Goal: Information Seeking & Learning: Learn about a topic

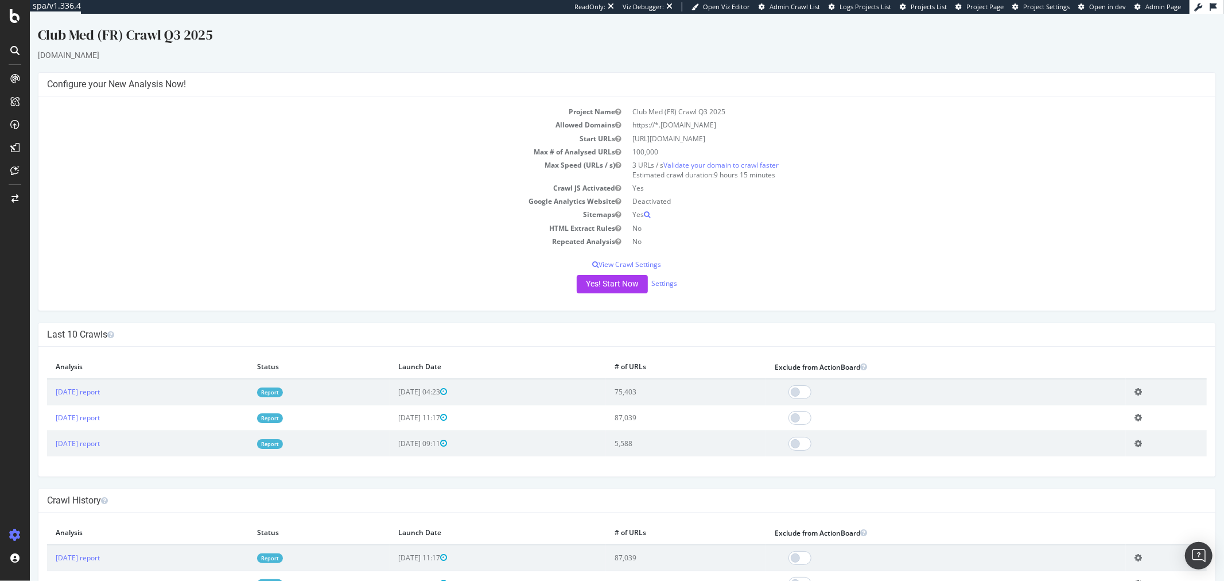
click at [282, 392] on link "Report" at bounding box center [269, 392] width 26 height 10
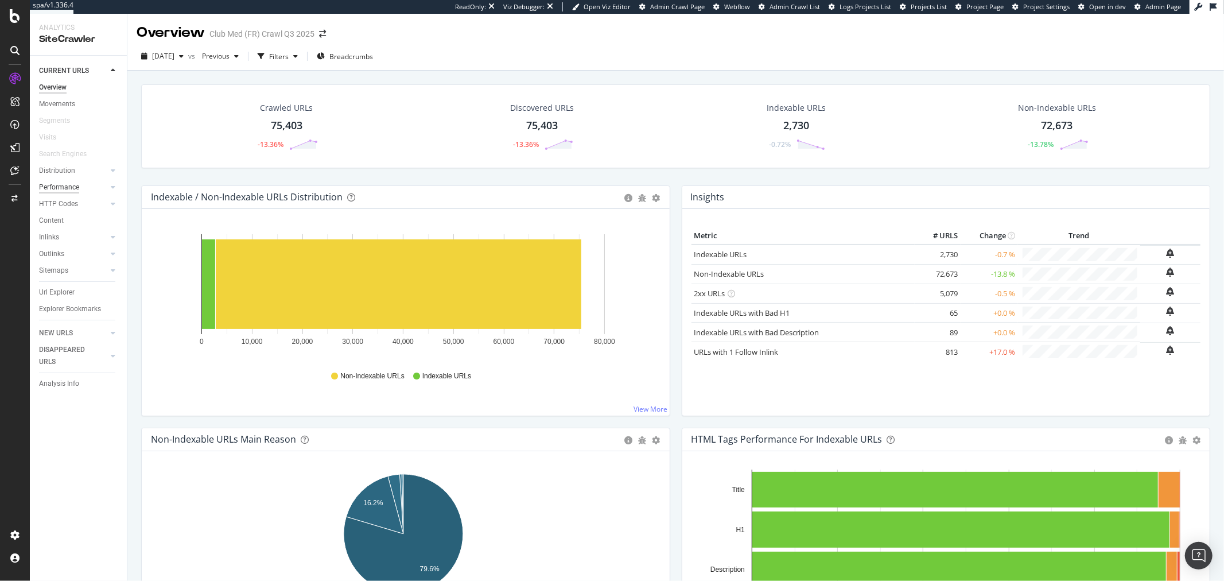
click at [64, 187] on div "Performance" at bounding box center [59, 187] width 40 height 12
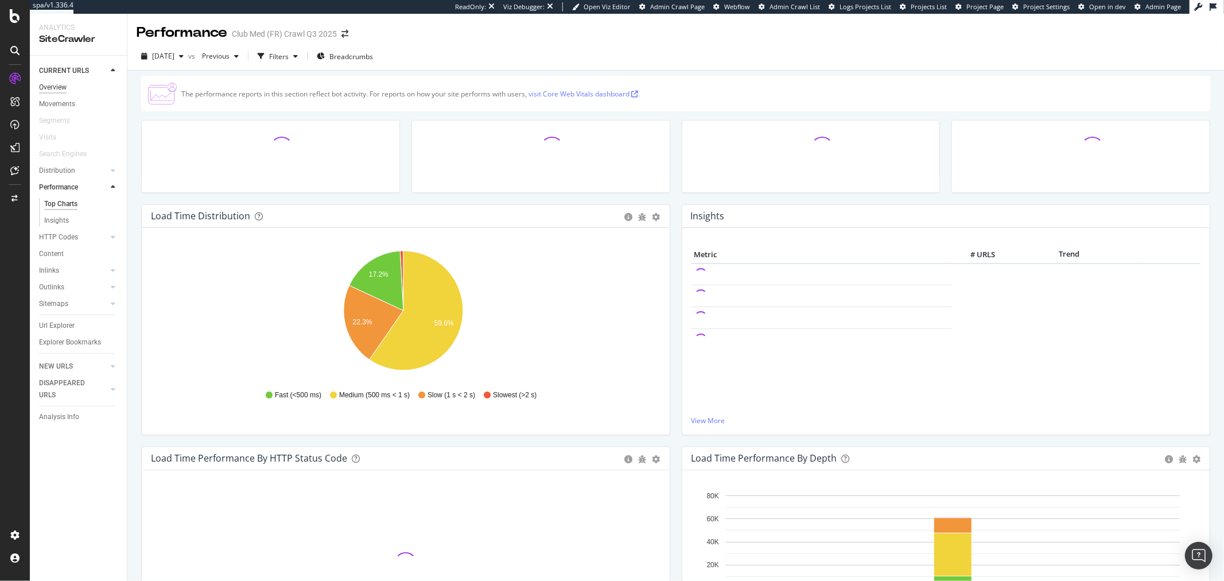
click at [65, 90] on div "Overview" at bounding box center [53, 87] width 28 height 12
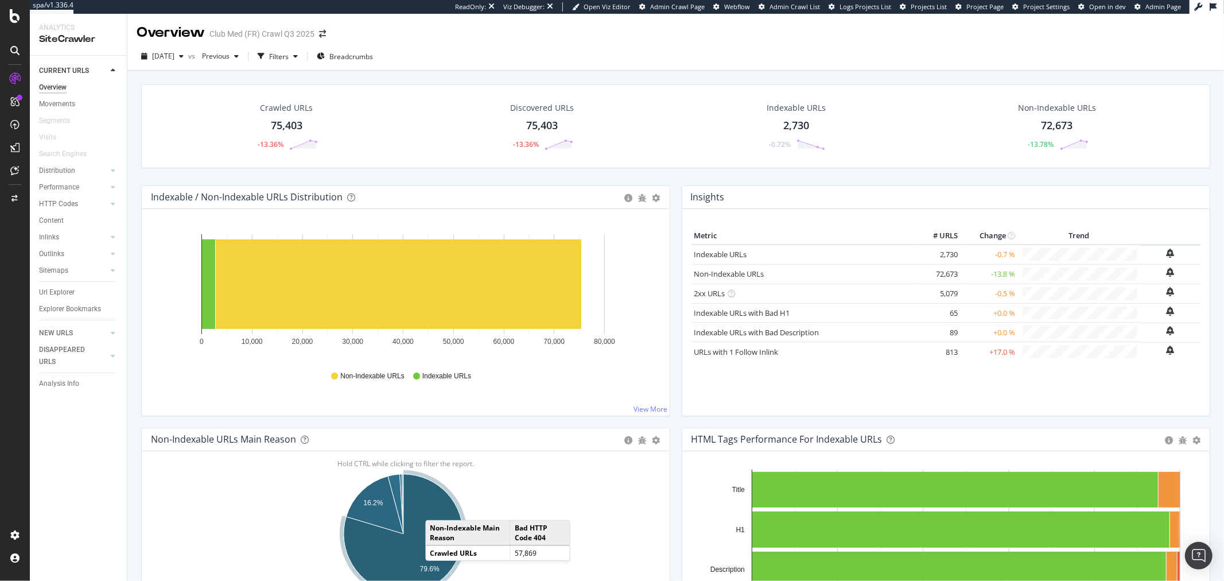
click at [437, 509] on icon "A chart." at bounding box center [403, 533] width 119 height 119
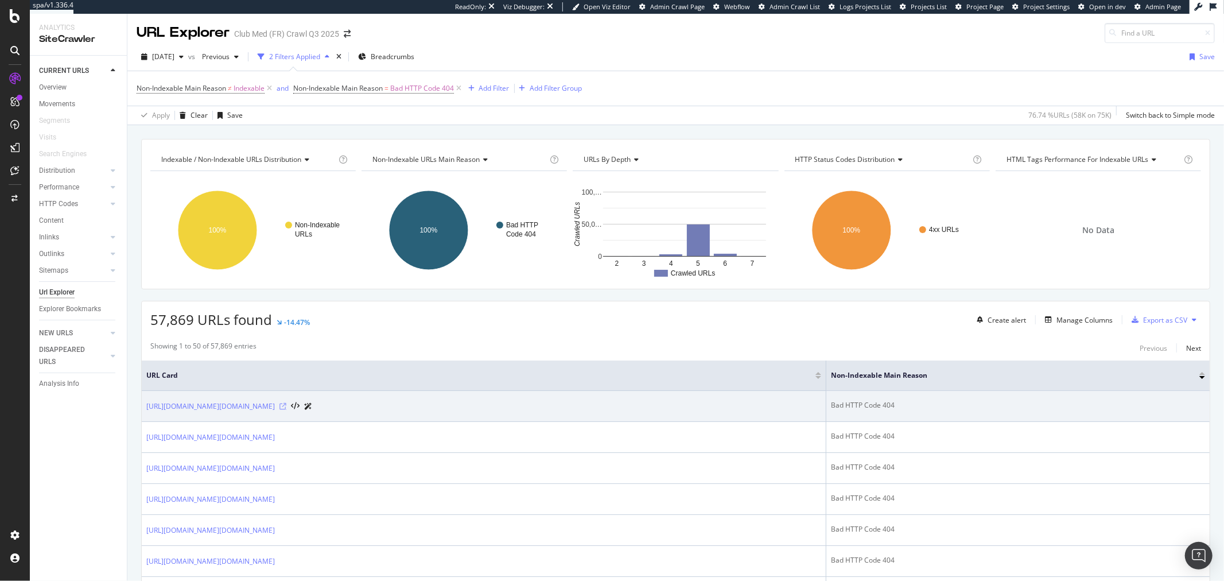
click at [286, 405] on icon at bounding box center [282, 406] width 7 height 7
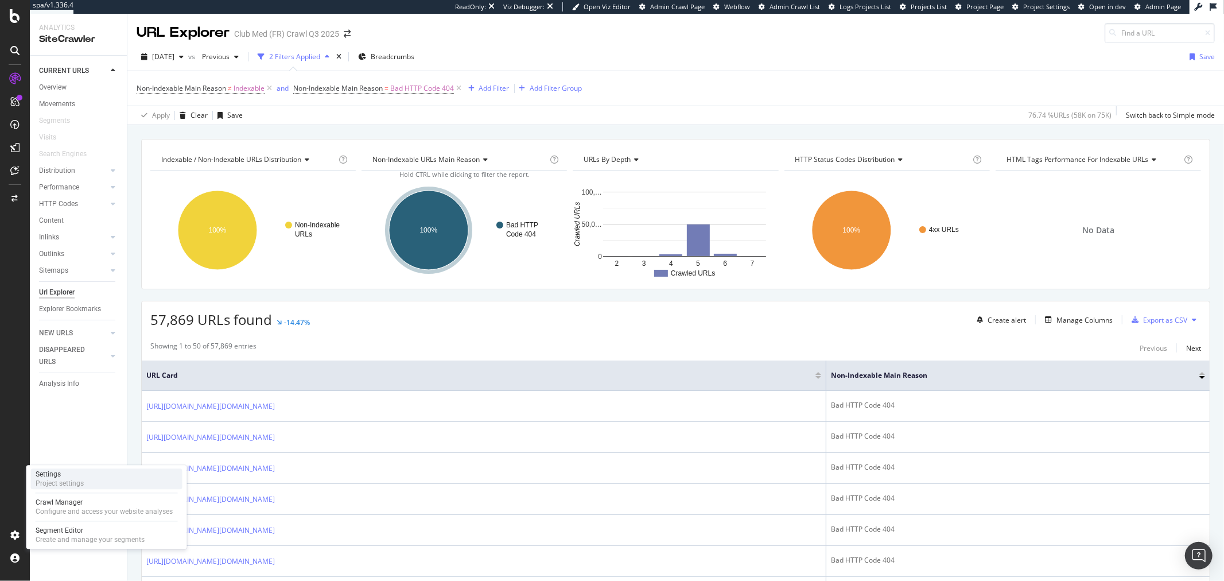
click at [84, 481] on div "Settings Project settings" at bounding box center [106, 478] width 151 height 21
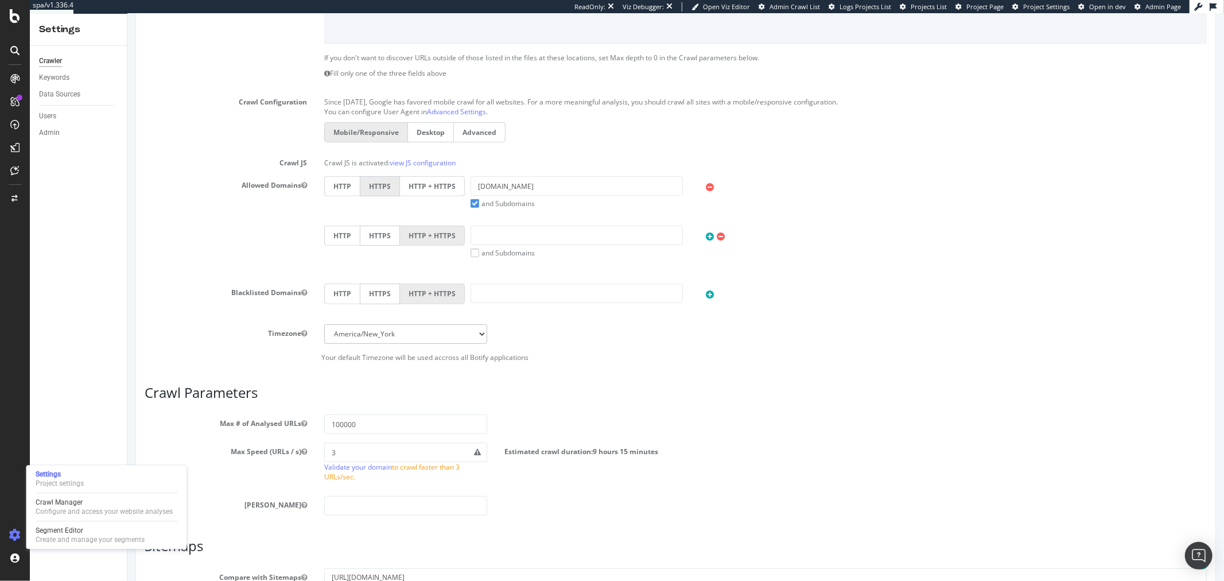
scroll to position [318, 0]
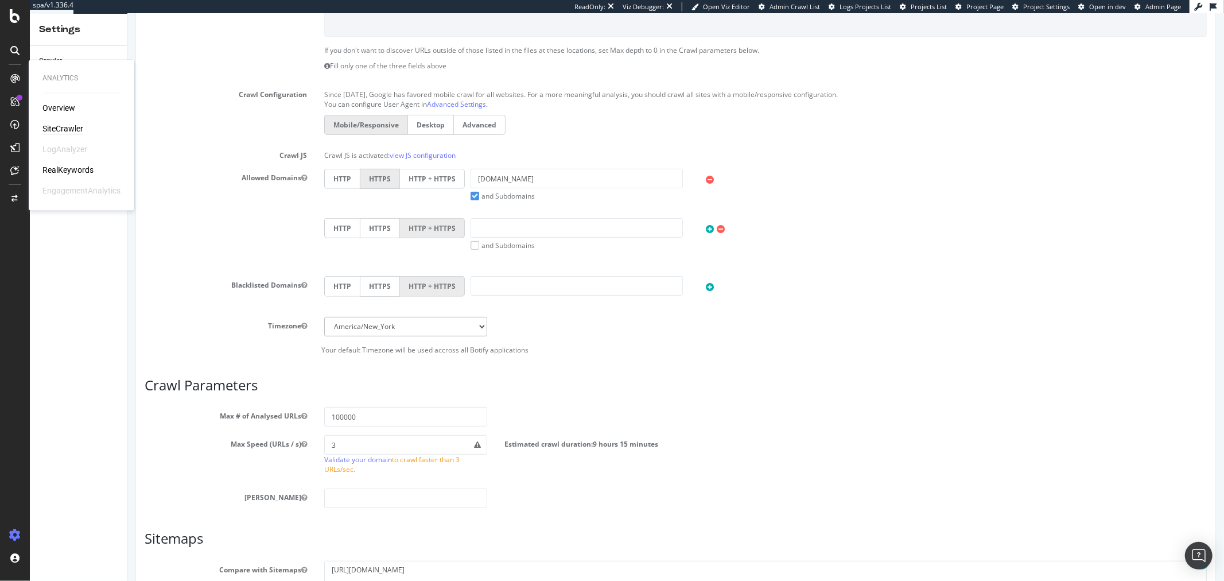
click at [55, 125] on div "SiteCrawler" at bounding box center [62, 128] width 41 height 11
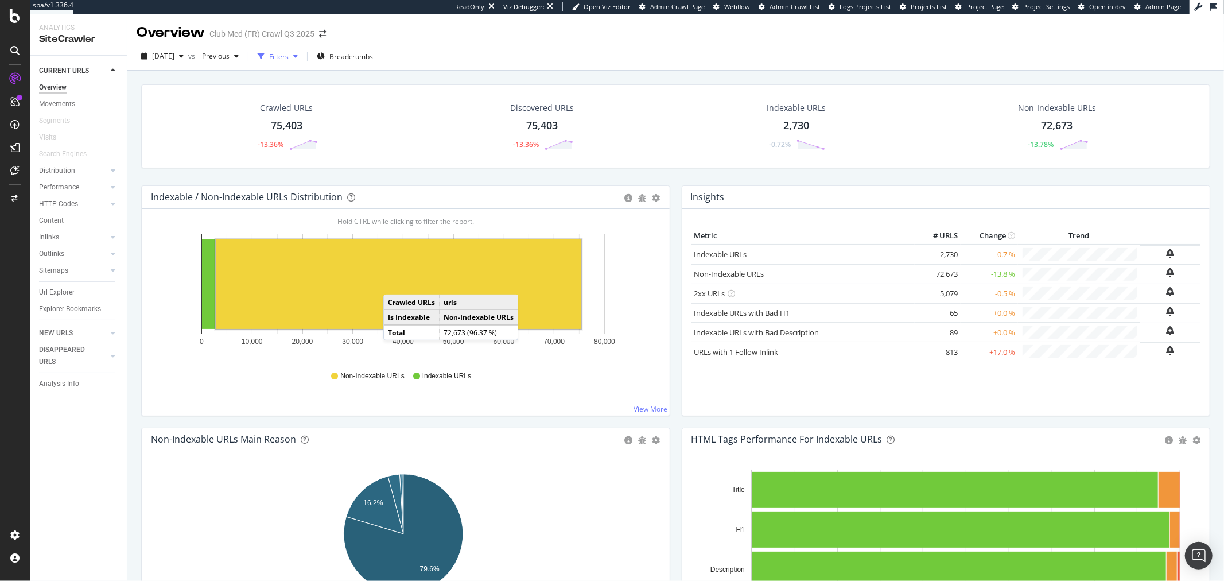
click at [289, 58] on div "Filters" at bounding box center [279, 57] width 20 height 10
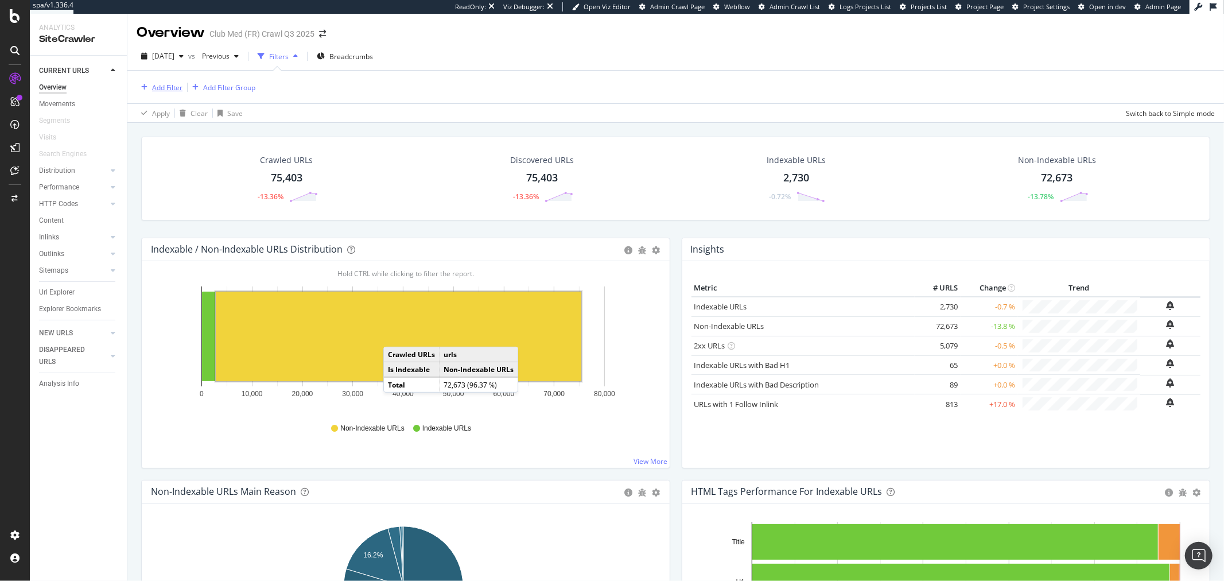
click at [166, 86] on div "Add Filter" at bounding box center [167, 88] width 30 height 10
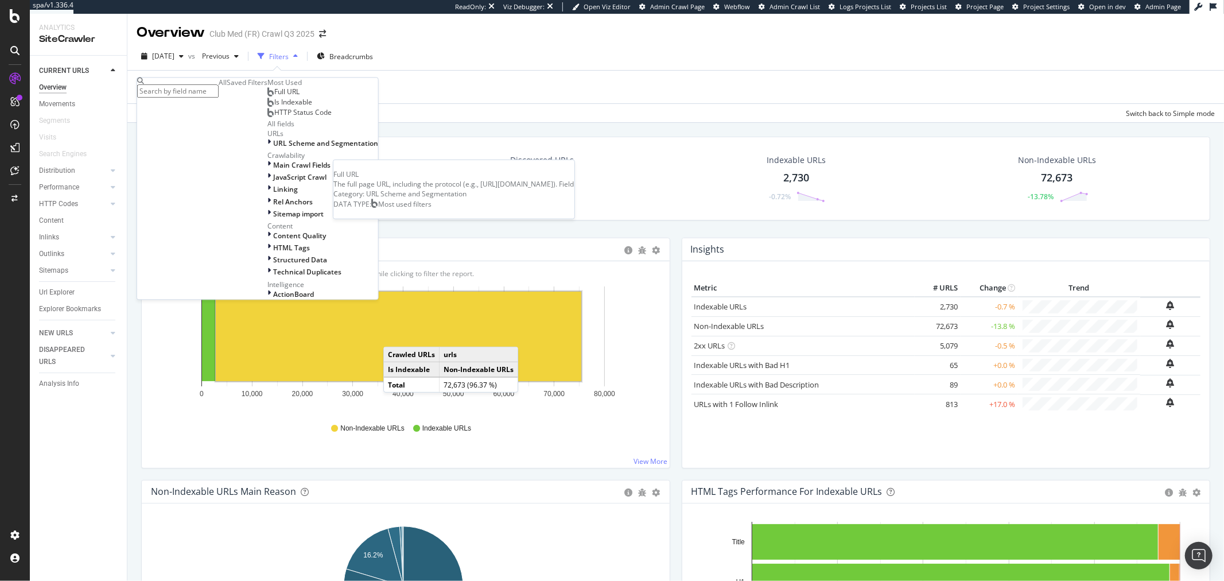
click at [274, 97] on span "Full URL" at bounding box center [286, 92] width 25 height 10
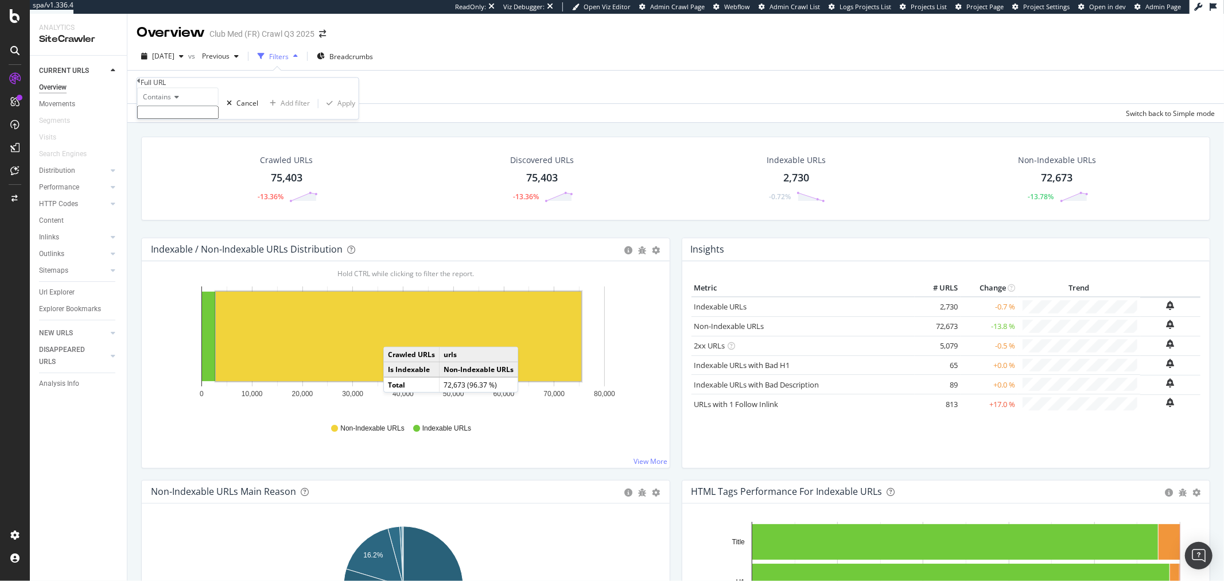
click at [219, 119] on input "text" at bounding box center [177, 112] width 81 height 13
type input "host"
click at [162, 102] on span "Contains" at bounding box center [157, 97] width 28 height 10
click at [166, 117] on span "Equal to" at bounding box center [154, 112] width 26 height 10
click at [181, 119] on input "host" at bounding box center [177, 112] width 81 height 13
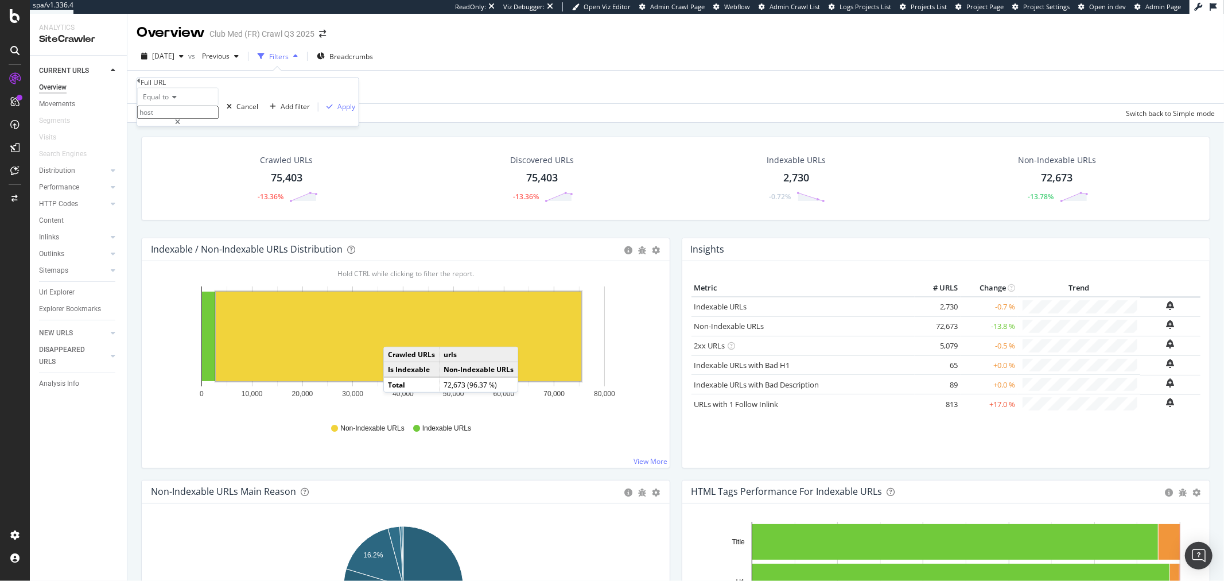
click at [181, 119] on input "host" at bounding box center [177, 112] width 81 height 13
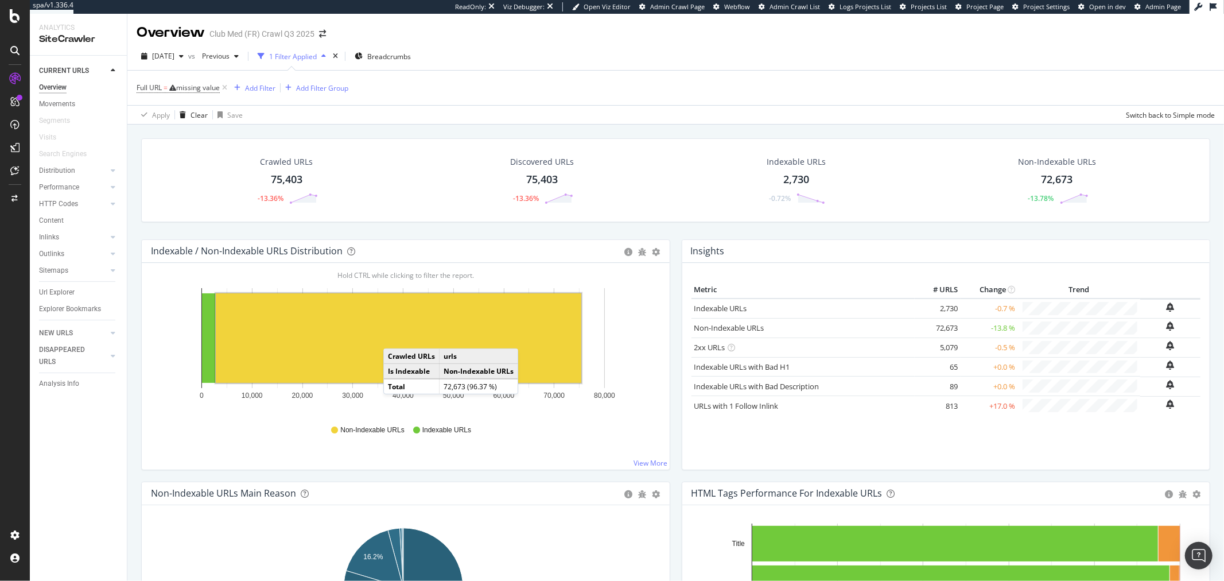
click at [393, 129] on div "Crawled URLs 75,403 -13.36% Discovered URLs 75,403 -13.36% Indexable URLs 2,730…" at bounding box center [675, 408] width 1096 height 567
click at [228, 91] on icon at bounding box center [225, 87] width 10 height 11
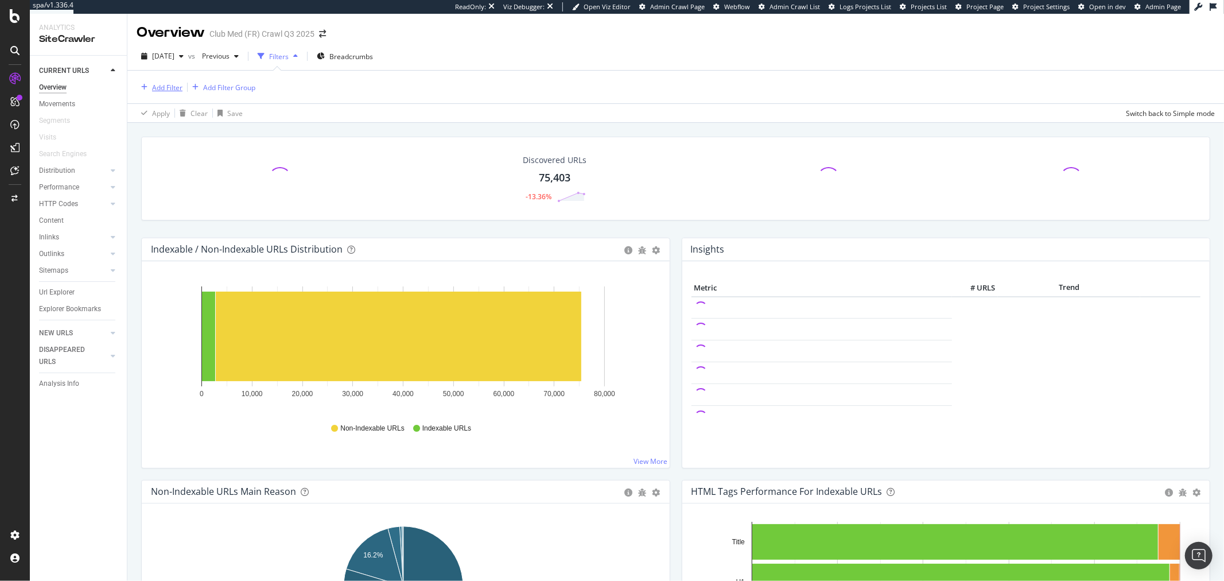
click at [164, 87] on div "Add Filter" at bounding box center [167, 88] width 30 height 10
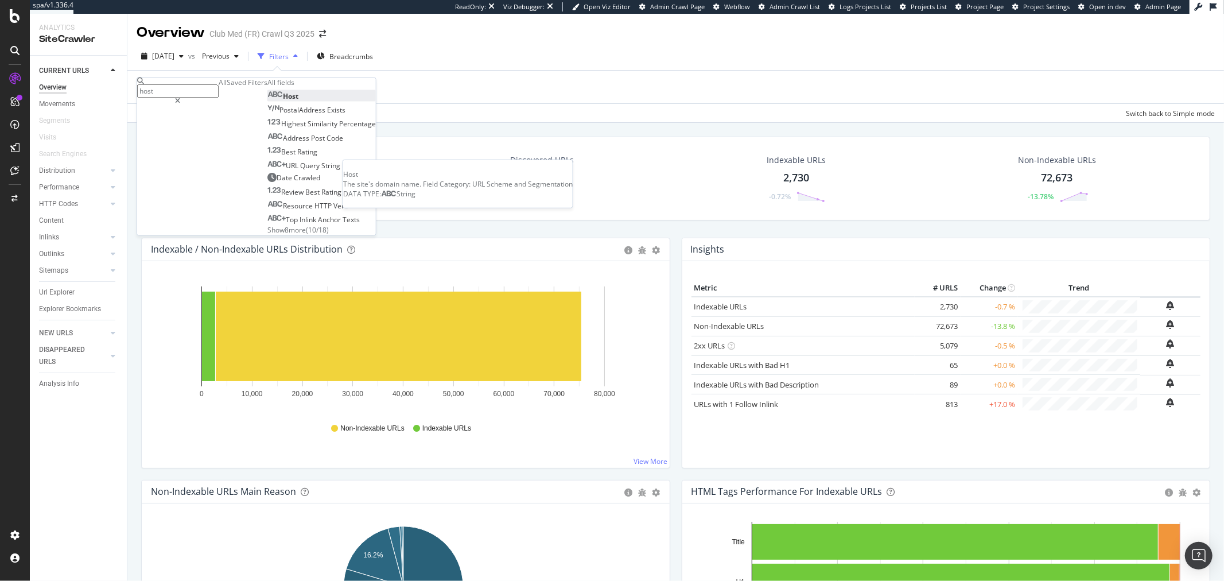
type input "host"
click at [267, 102] on div "Host" at bounding box center [282, 97] width 31 height 10
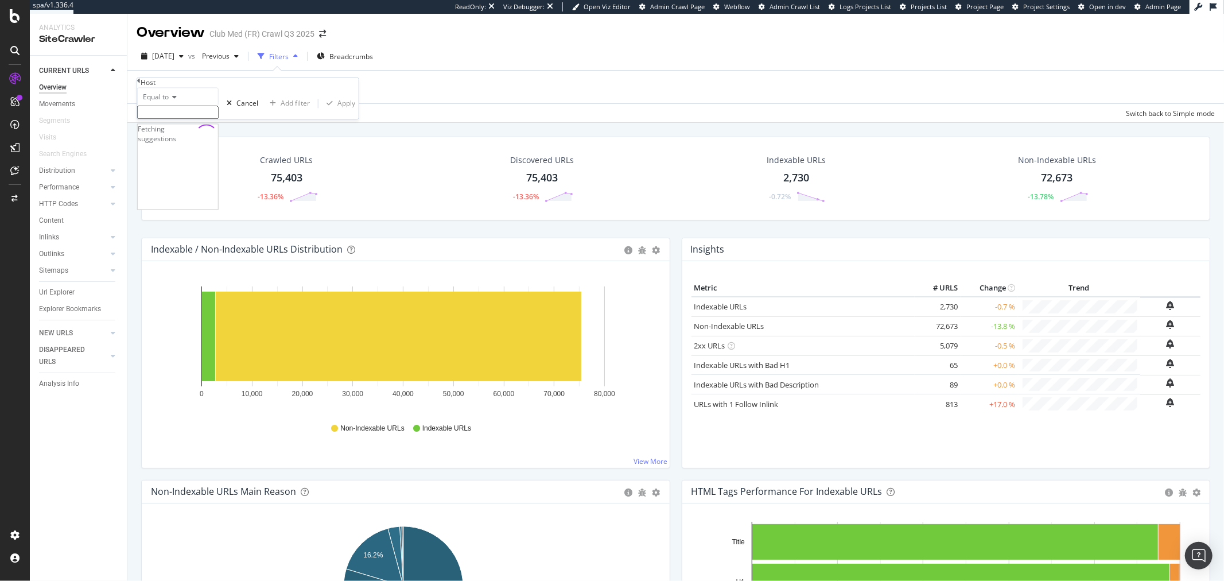
click at [197, 119] on input "text" at bounding box center [177, 112] width 81 height 13
click at [178, 142] on span "[DOMAIN_NAME]" at bounding box center [159, 138] width 37 height 10
type input "[DOMAIN_NAME]"
click at [337, 112] on div "Apply" at bounding box center [346, 107] width 18 height 10
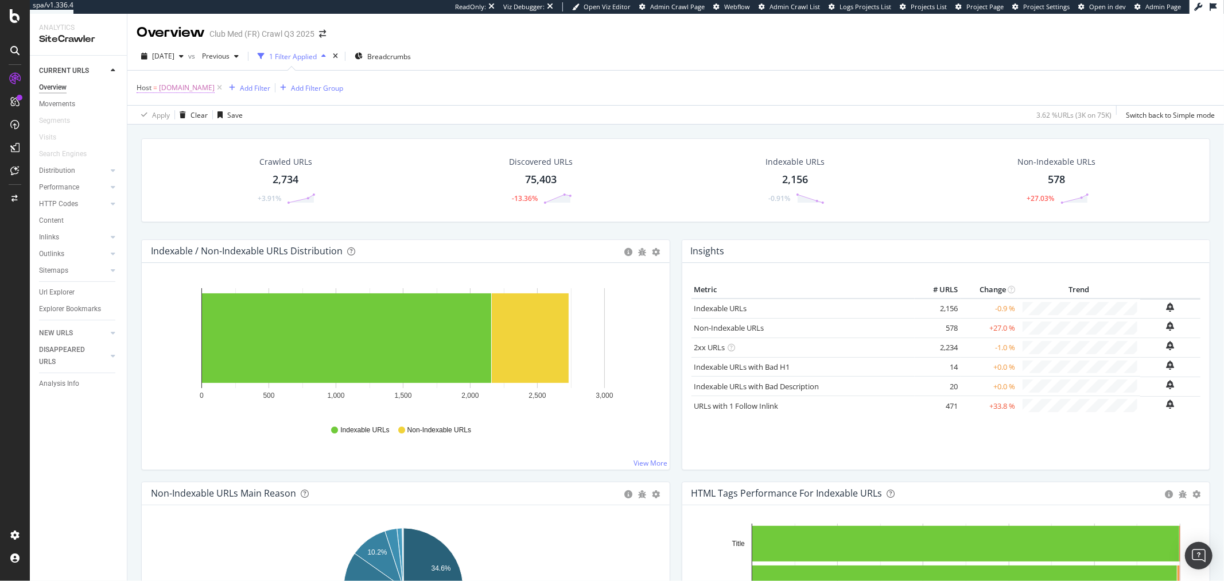
click at [176, 92] on span "[DOMAIN_NAME]" at bounding box center [187, 88] width 56 height 16
click at [219, 118] on input "[DOMAIN_NAME]" at bounding box center [177, 111] width 81 height 13
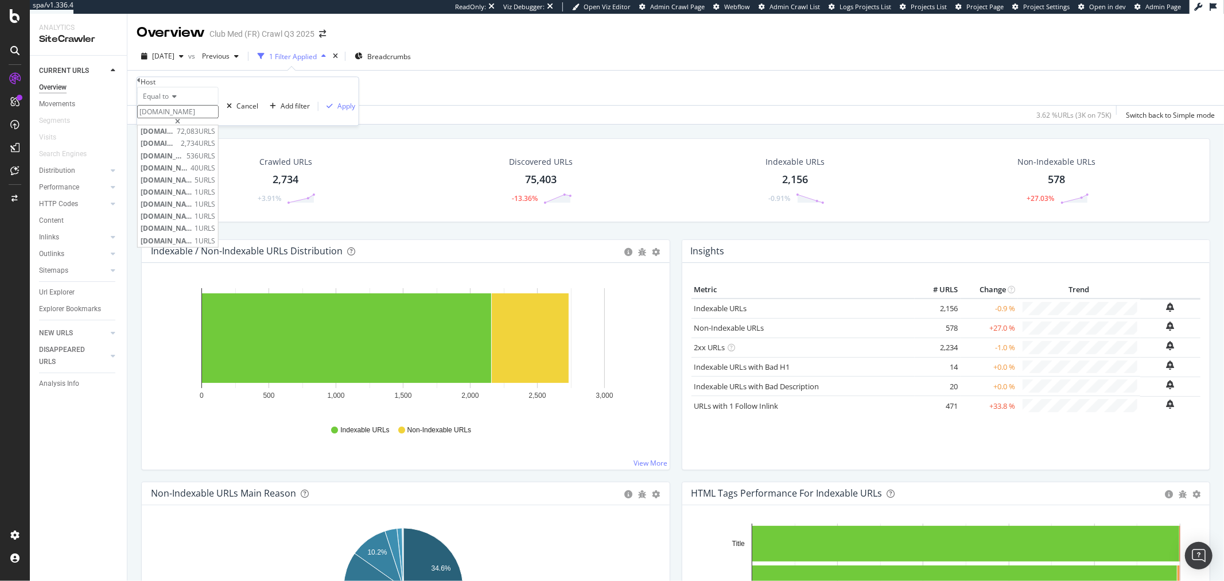
click at [540, 119] on div "Apply Clear Save 3.62 % URLs ( 3K on 75K ) Switch back to Simple mode" at bounding box center [675, 114] width 1096 height 19
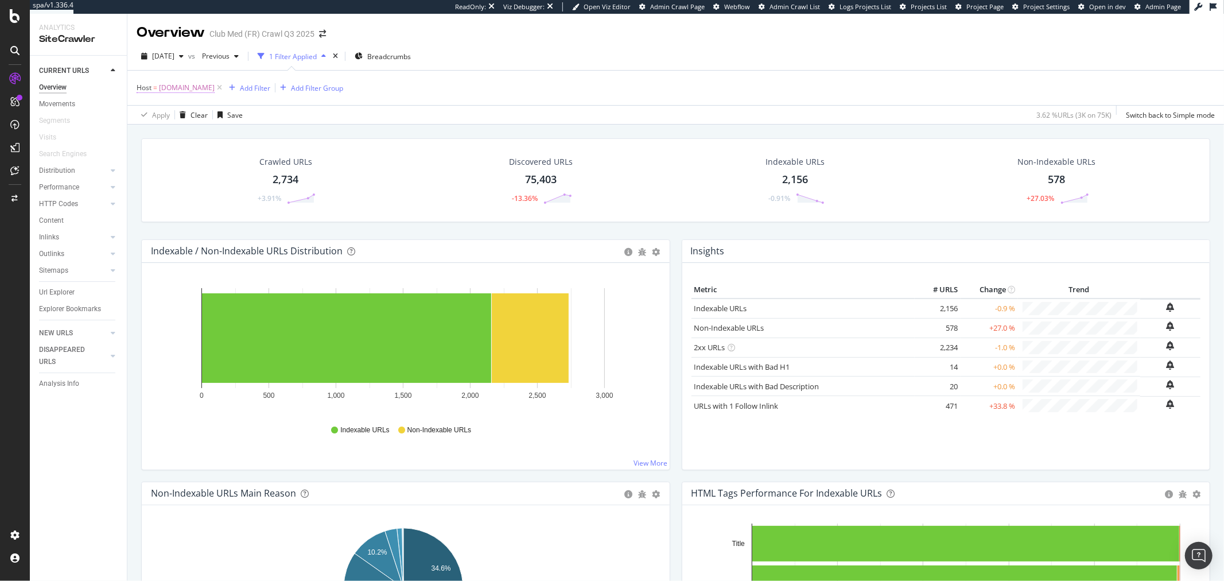
click at [201, 89] on span "[DOMAIN_NAME]" at bounding box center [187, 88] width 56 height 16
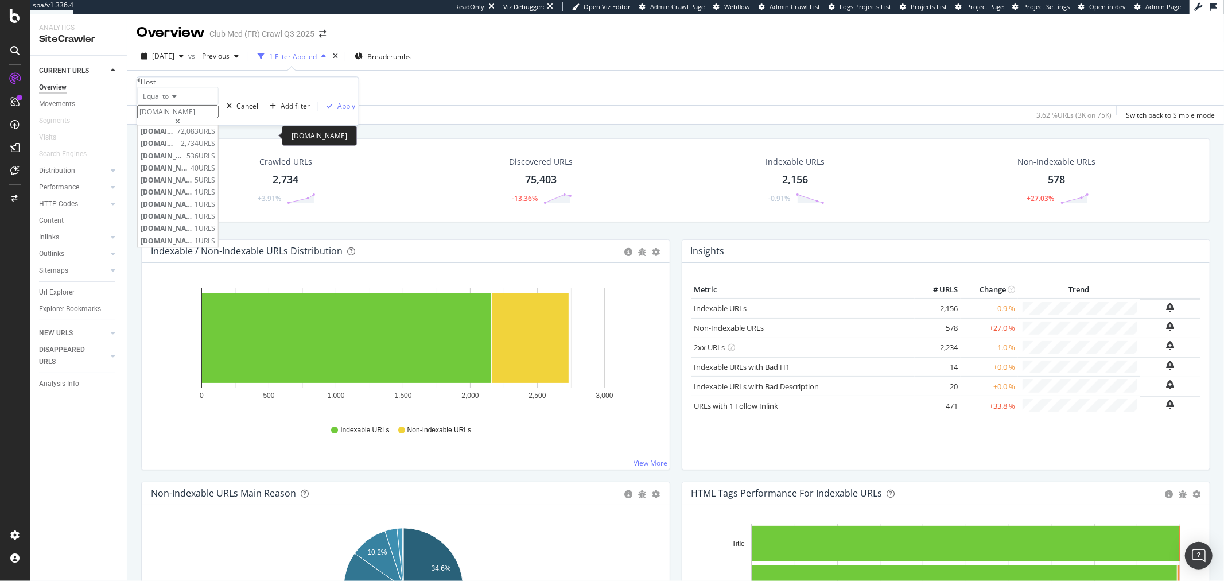
click at [204, 118] on input "[DOMAIN_NAME]" at bounding box center [177, 111] width 81 height 13
click at [204, 138] on div "[DOMAIN_NAME] 72,083 URLS" at bounding box center [178, 132] width 80 height 12
type input "[DOMAIN_NAME]"
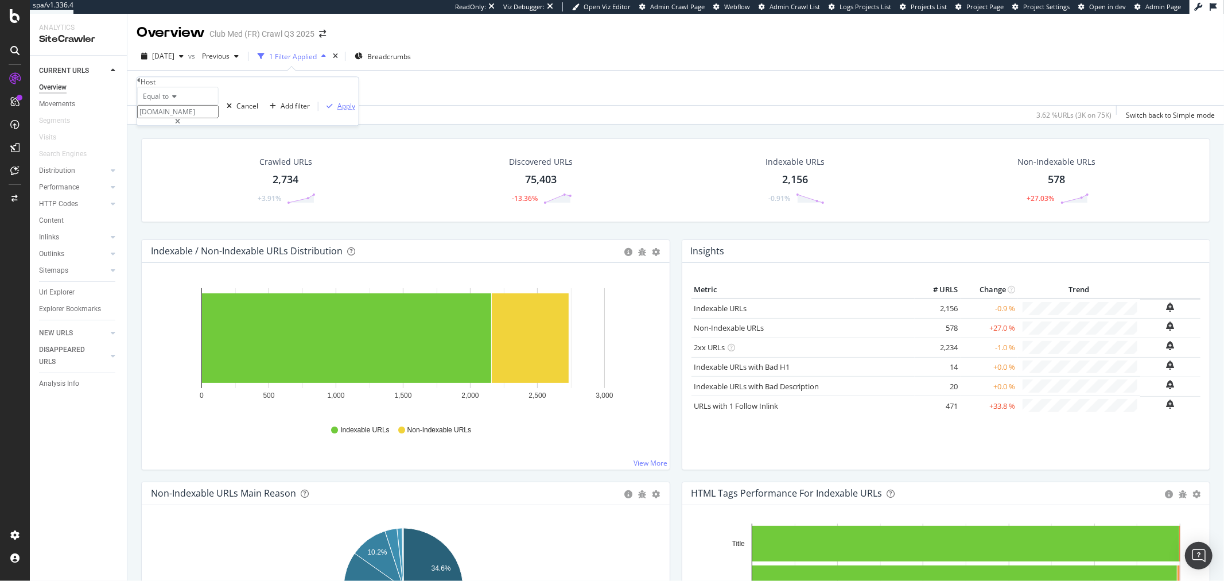
click at [322, 110] on div "button" at bounding box center [329, 106] width 15 height 7
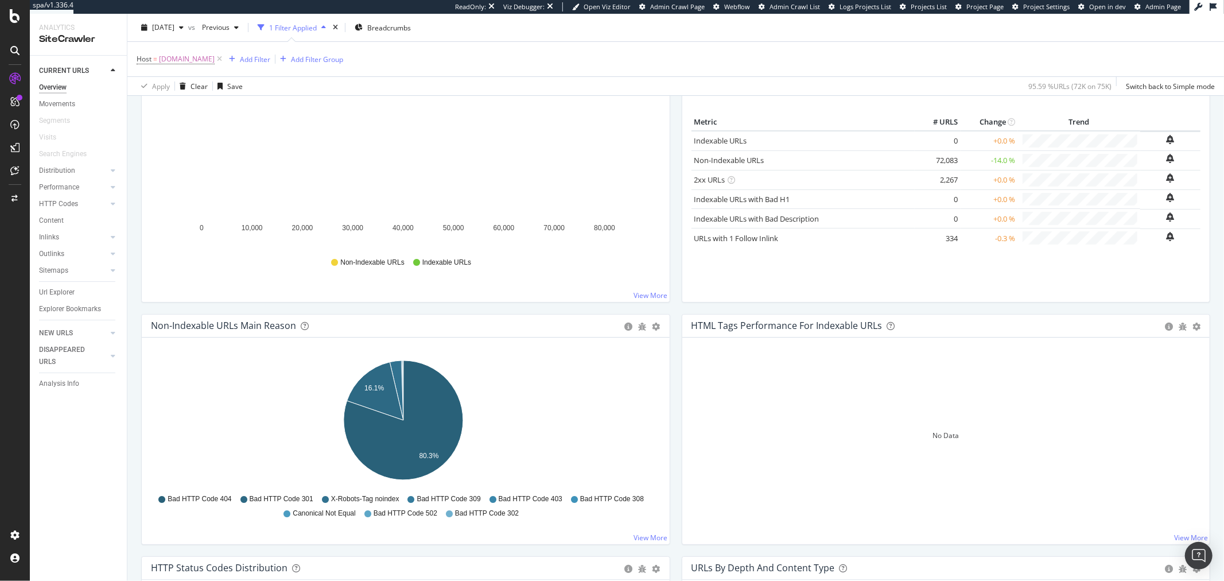
scroll to position [127, 0]
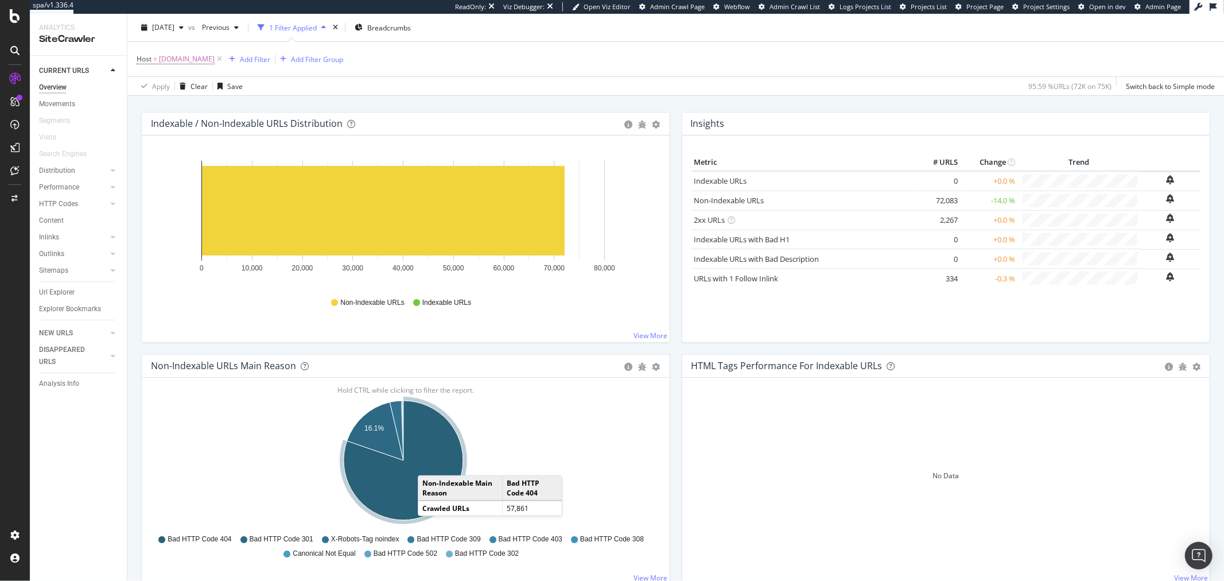
drag, startPoint x: 455, startPoint y: 456, endPoint x: 429, endPoint y: 465, distance: 27.2
click at [429, 465] on icon "A chart." at bounding box center [403, 459] width 119 height 119
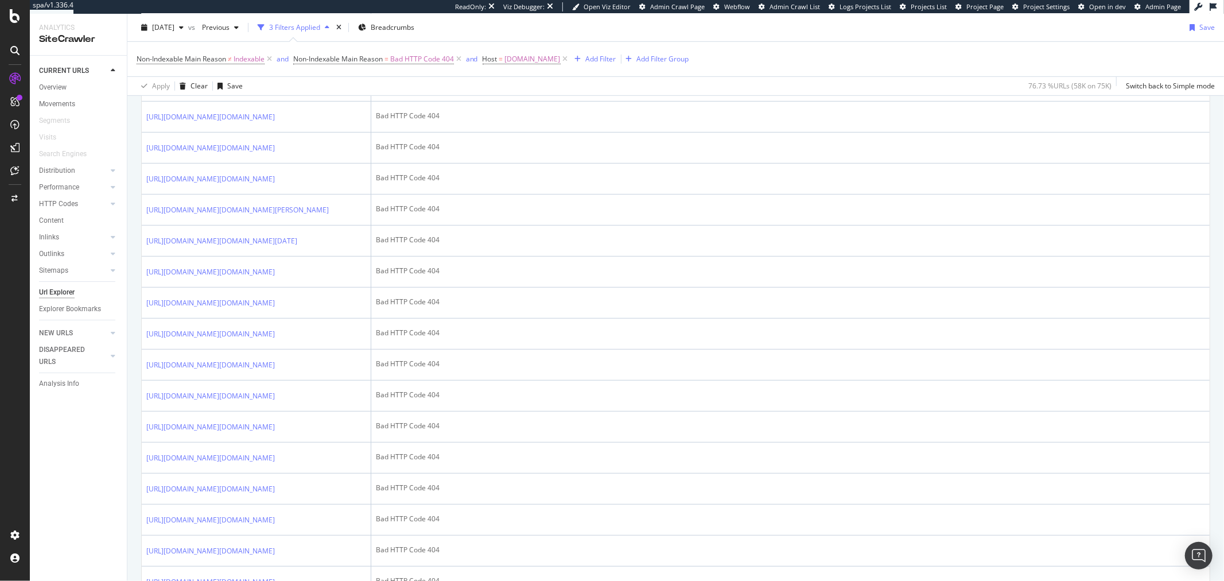
scroll to position [574, 0]
